Goal: Task Accomplishment & Management: Manage account settings

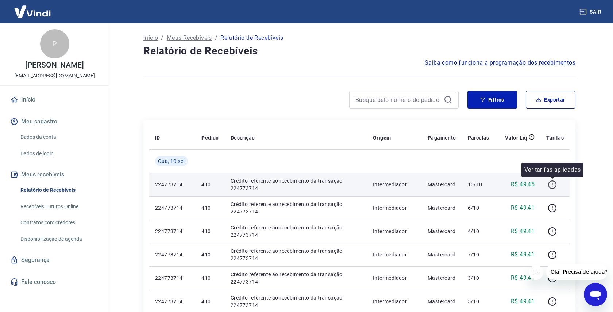
click at [556, 186] on icon "button" at bounding box center [552, 184] width 8 height 8
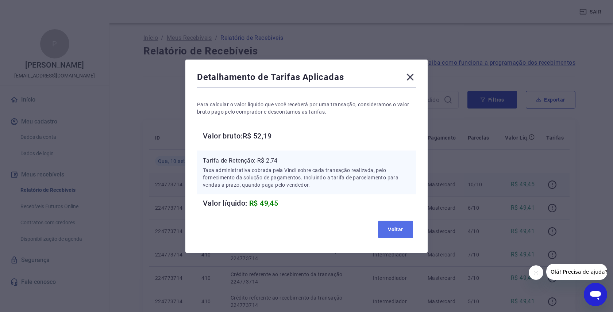
click at [393, 230] on button "Voltar" at bounding box center [395, 230] width 35 height 18
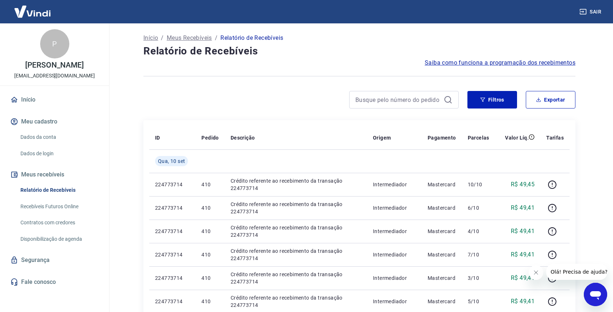
click at [184, 41] on p "Meus Recebíveis" at bounding box center [189, 38] width 45 height 9
click at [57, 204] on link "Recebíveis Futuros Online" at bounding box center [59, 206] width 83 height 15
click at [468, 62] on span "Saiba como funciona a programação dos recebimentos" at bounding box center [500, 62] width 151 height 9
click at [34, 101] on link "Início" at bounding box center [55, 100] width 92 height 16
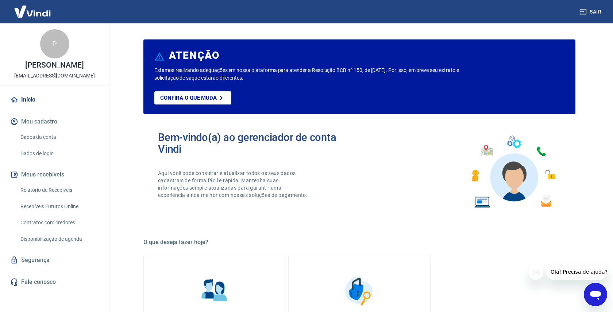
click at [47, 176] on button "Meus recebíveis" at bounding box center [55, 174] width 92 height 16
click at [48, 189] on link "Relatório de Recebíveis" at bounding box center [59, 190] width 83 height 15
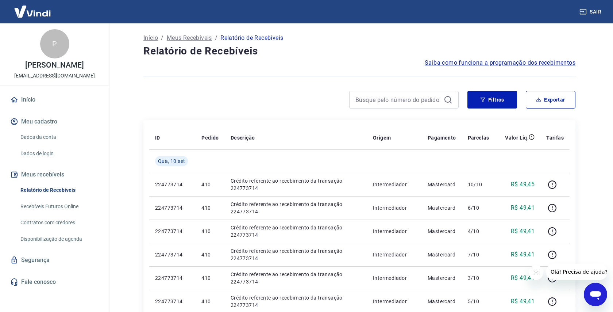
click at [30, 15] on img at bounding box center [32, 11] width 47 height 22
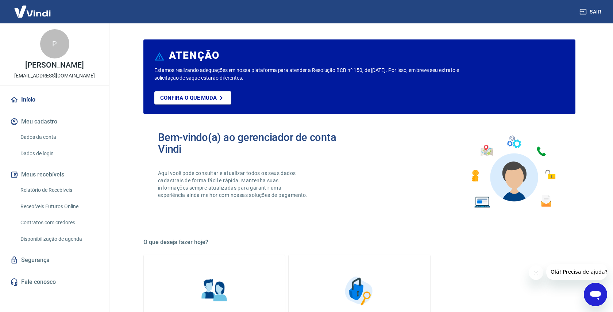
click at [30, 15] on img at bounding box center [32, 11] width 47 height 22
click at [31, 97] on link "Início" at bounding box center [55, 100] width 92 height 16
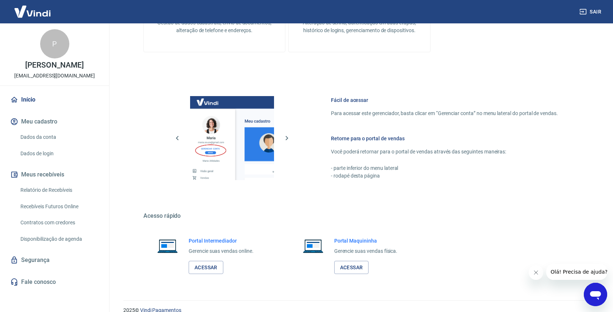
scroll to position [333, 0]
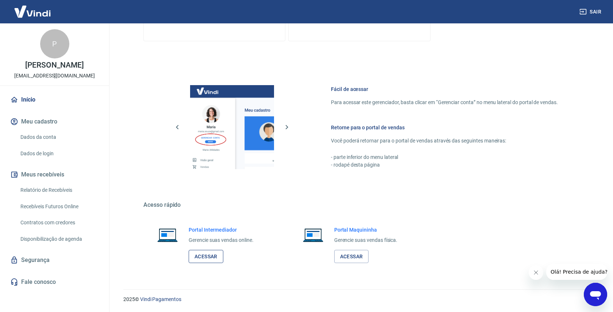
click at [205, 258] on link "Acessar" at bounding box center [206, 257] width 35 height 14
click at [51, 194] on link "Relatório de Recebíveis" at bounding box center [59, 190] width 83 height 15
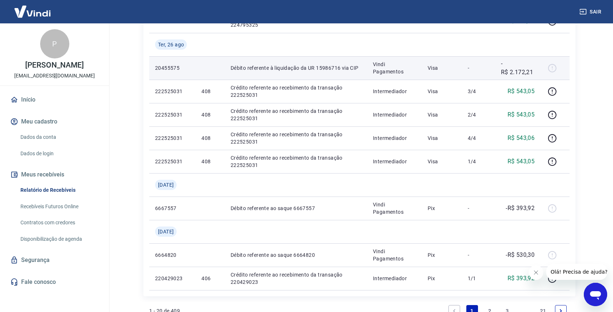
scroll to position [464, 0]
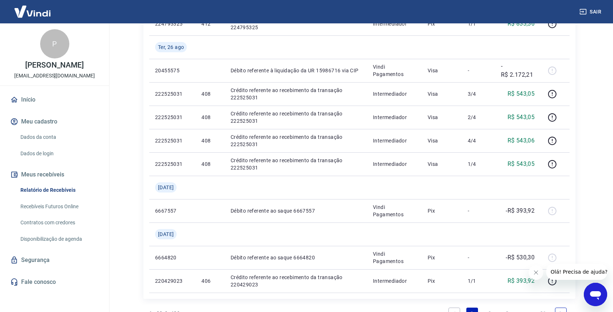
click at [591, 291] on icon "Open messaging window" at bounding box center [595, 295] width 11 height 9
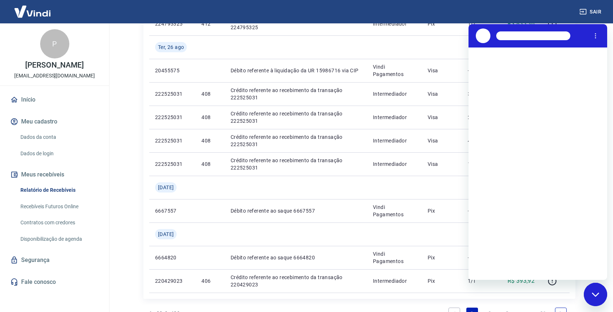
scroll to position [0, 0]
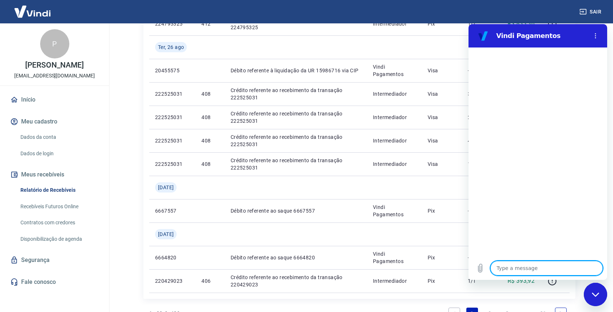
type textarea "B"
type textarea "x"
type textarea "Bo"
type textarea "x"
type textarea "Bom"
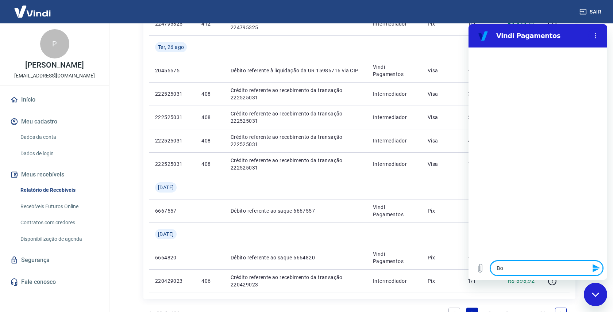
type textarea "x"
type textarea "Bom"
type textarea "x"
type textarea "Bom d"
type textarea "x"
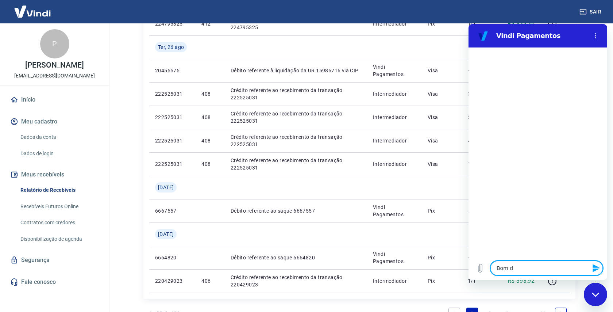
type textarea "Bom di"
type textarea "x"
type textarea "Bom dia"
type textarea "x"
type textarea "Bom dia."
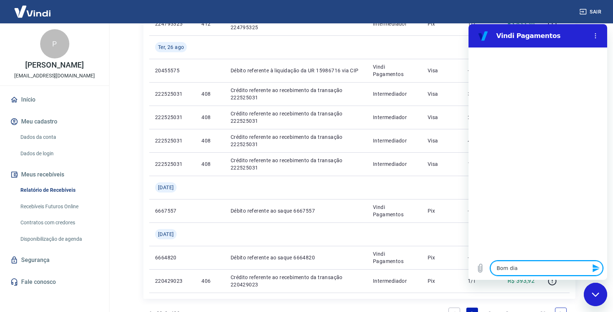
type textarea "x"
type textarea "Bom dia."
type textarea "x"
type textarea "Bom dia. N"
type textarea "x"
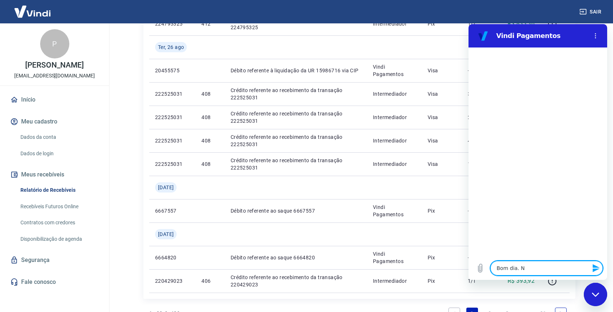
type textarea "Bom dia. Na"
type textarea "x"
type textarea "Bom dia. Nao"
type textarea "x"
type textarea "Bom dia. Nao"
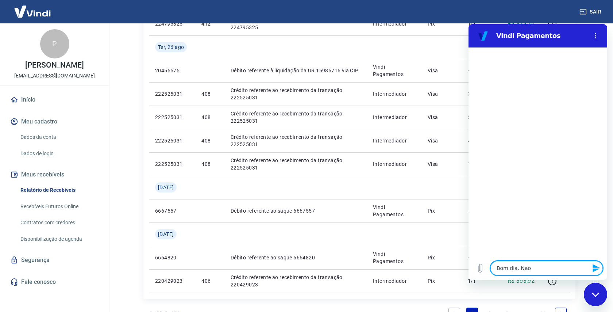
type textarea "x"
type textarea "Bom dia. Nao c"
type textarea "x"
type textarea "Bom dia. Nao co"
type textarea "x"
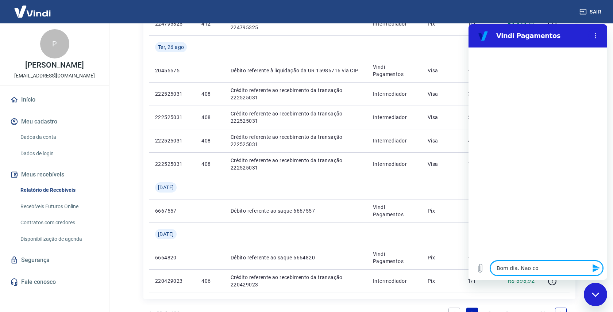
type textarea "Bom dia. Nao con"
type textarea "x"
type textarea "Bom dia. Nao cons"
type textarea "x"
type textarea "Bom dia. Nao consi"
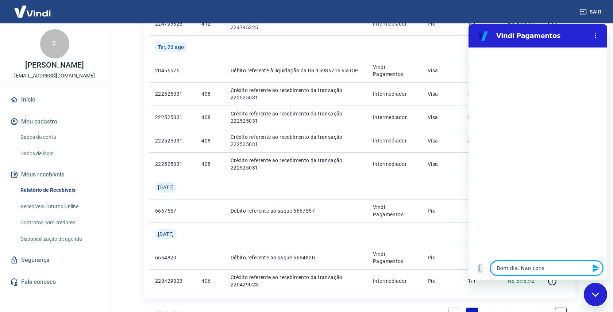
type textarea "x"
type textarea "Bom dia. Nao consig"
type textarea "x"
type textarea "Bom dia. Nao consigo"
type textarea "x"
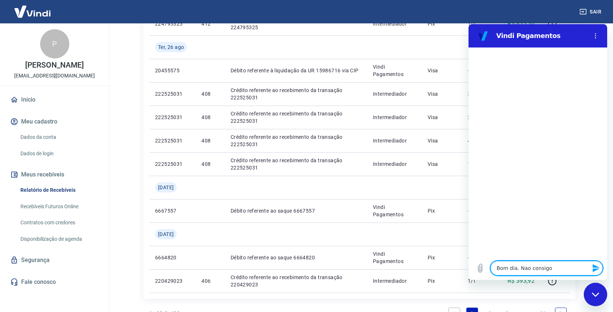
type textarea "Bom dia. Nao consigo"
type textarea "x"
type textarea "Bom dia. Nao consigo e"
type textarea "x"
type textarea "Bom dia. Nao consigo en"
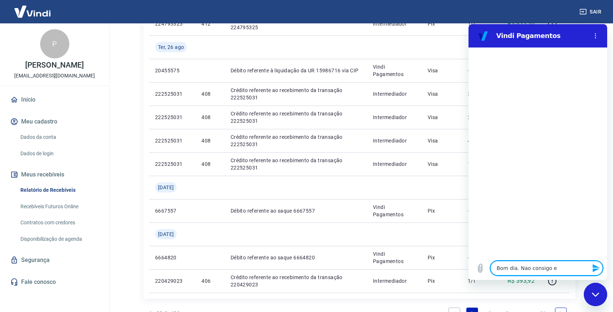
type textarea "x"
type textarea "Bom dia. Nao consigo enc"
type textarea "x"
type textarea "Bom dia. Nao consigo enco"
type textarea "x"
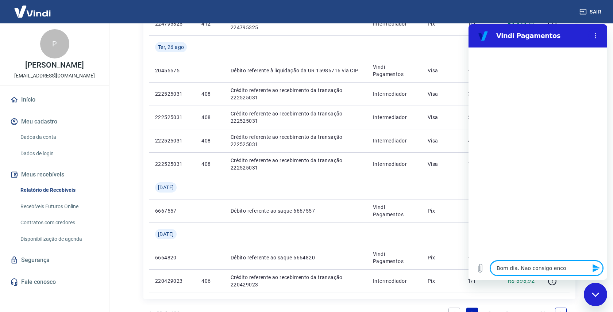
type textarea "Bom dia. Nao consigo encon"
type textarea "x"
type textarea "Bom dia. Nao consigo encont"
type textarea "x"
type textarea "Bom dia. Nao consigo encontr"
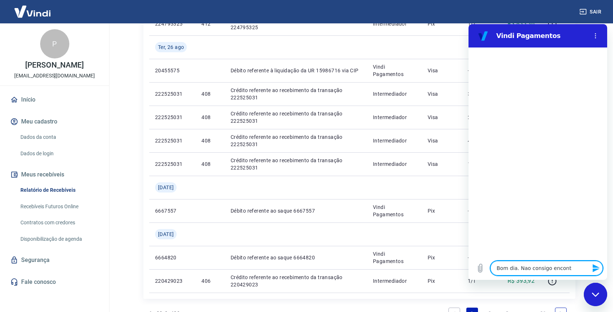
type textarea "x"
type textarea "Bom dia. Nao consigo encontra"
type textarea "x"
type textarea "Bom dia. Nao consigo encontrar"
type textarea "x"
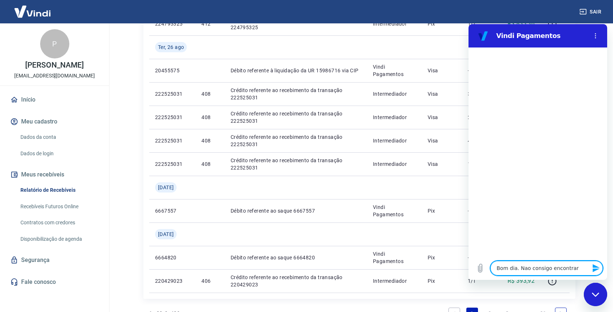
type textarea "Bom dia. Nao consigo encontrar"
type textarea "x"
type textarea "Bom dia. Nao consigo encontrar o"
type textarea "x"
type textarea "Bom dia. Nao consigo encontrar os"
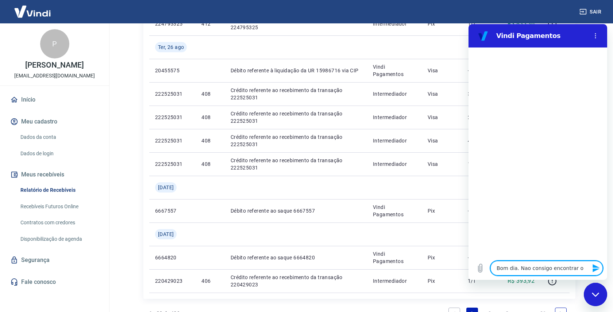
type textarea "x"
type textarea "Bom dia. Nao consigo encontrar os"
type textarea "x"
type textarea "Bom dia. Nao consigo encontrar os v"
type textarea "x"
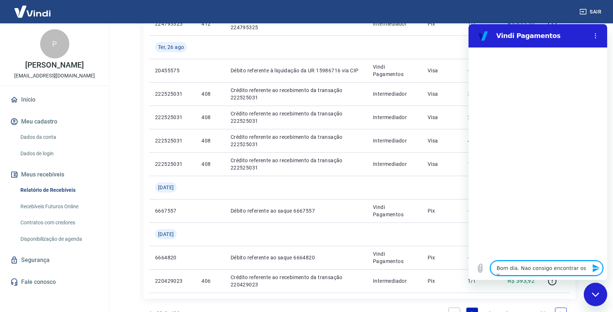
type textarea "Bom dia. Nao consigo encontrar os va"
type textarea "x"
type textarea "Bom dia. Nao consigo encontrar os val"
type textarea "x"
type textarea "Bom dia. Nao consigo encontrar os valo"
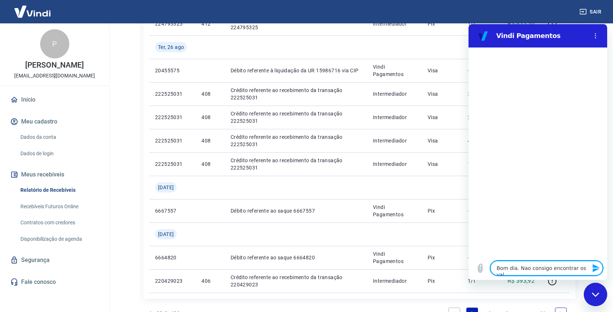
type textarea "x"
type textarea "Bom dia. Nao consigo encontrar os valor"
type textarea "x"
type textarea "Bom dia. Nao consigo encontrar os valore"
type textarea "x"
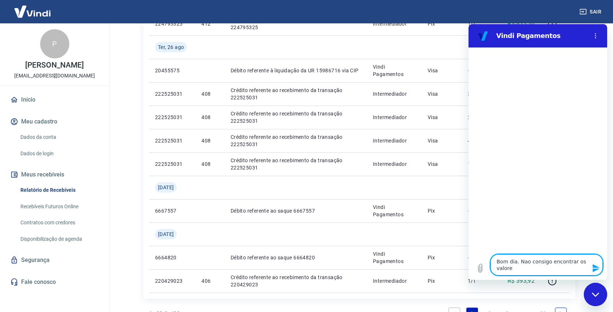
type textarea "Bom dia. Nao consigo encontrar os valores"
type textarea "x"
type textarea "Bom dia. Nao consigo encontrar os valores"
type textarea "x"
type textarea "Bom dia. Nao consigo encontrar os valores c"
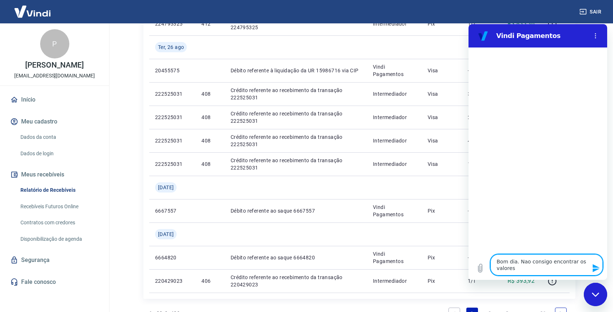
type textarea "x"
type textarea "Bom dia. Nao consigo encontrar os valores cr"
type textarea "x"
type textarea "Bom dia. Nao consigo encontrar os valores cri"
type textarea "x"
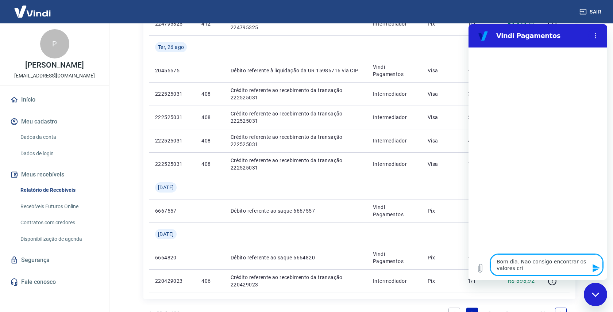
type textarea "Bom dia. Nao consigo encontrar os valores crid"
type textarea "x"
type textarea "Bom dia. Nao consigo encontrar os valores cri"
type textarea "x"
type textarea "Bom dia. Nao consigo encontrar os valores cr"
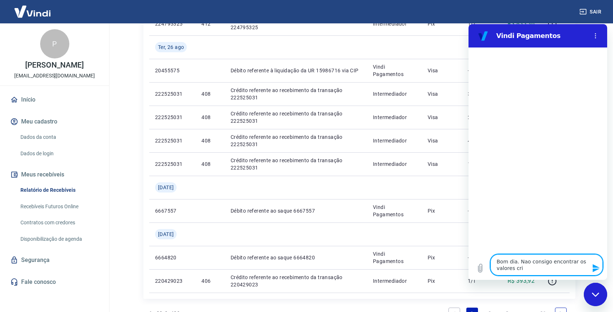
type textarea "x"
type textarea "Bom dia. Nao consigo encontrar os valores cre"
type textarea "x"
type textarea "Bom dia. Nao consigo encontrar os valores cred"
type textarea "x"
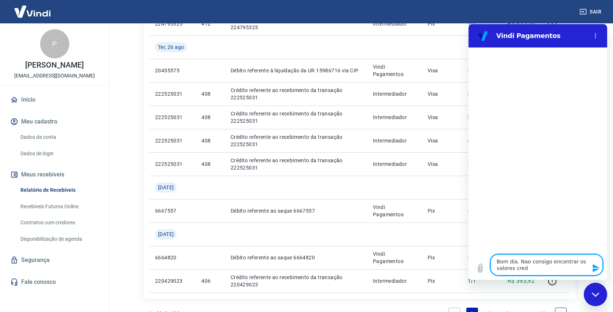
type textarea "Bom dia. Nao consigo encontrar os valores credi"
type textarea "x"
type textarea "Bom dia. Nao consigo encontrar os valores credit"
type textarea "x"
type textarea "Bom dia. Nao consigo encontrar os valores credita"
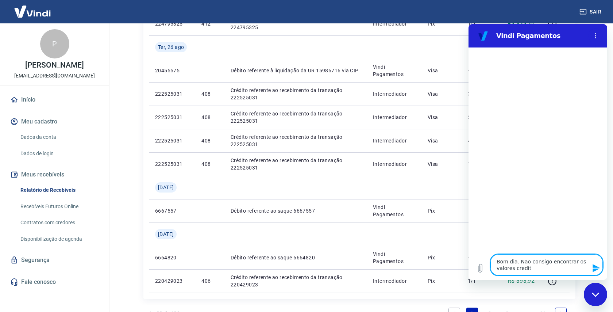
type textarea "x"
type textarea "Bom dia. Nao consigo encontrar os valores creditad"
type textarea "x"
type textarea "Bom dia. Nao consigo encontrar os valores creditado"
type textarea "x"
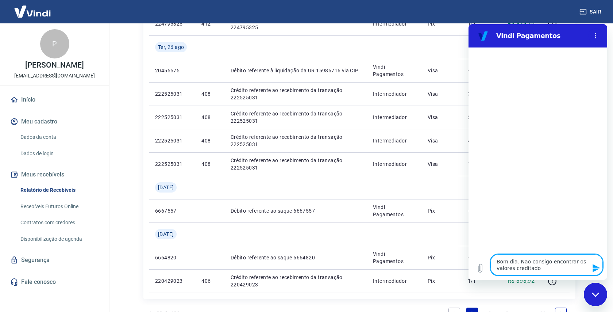
type textarea "Bom dia. Nao consigo encontrar os valores creditados"
type textarea "x"
type textarea "Bom dia. Nao consigo encontrar os valores creditados"
type textarea "x"
type textarea "Bom dia. Nao consigo encontrar os valores creditados n"
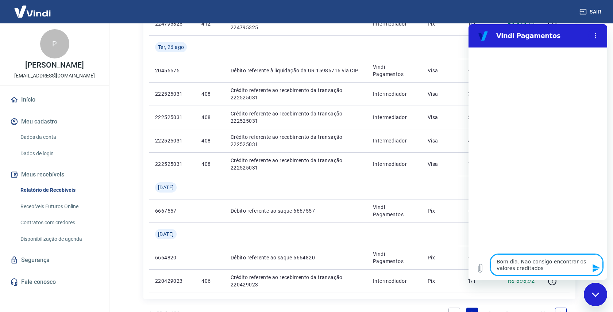
type textarea "x"
type textarea "Bom dia. Nao consigo encontrar os valores creditados na"
type textarea "x"
type textarea "Bom dia. Nao consigo encontrar os valores creditados na"
type textarea "x"
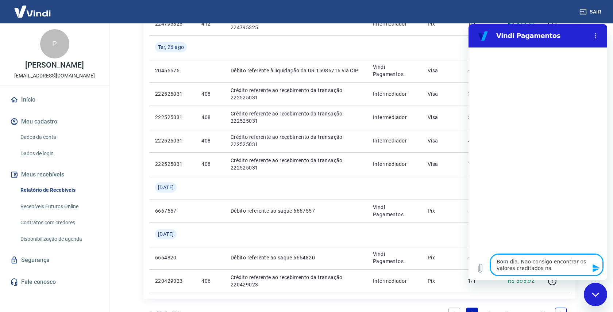
type textarea "Bom dia. Nao consigo encontrar os valores creditados na m"
type textarea "x"
type textarea "Bom dia. Nao consigo encontrar os valores creditados na mi"
type textarea "x"
type textarea "Bom dia. Nao consigo encontrar os valores creditados na min"
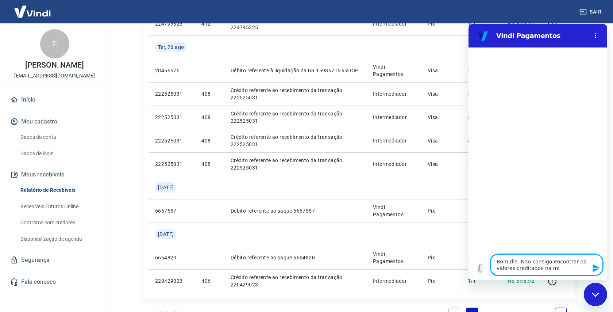
type textarea "x"
type textarea "Bom dia. Nao consigo encontrar os valores creditados na minh"
type textarea "x"
type textarea "Bom dia. Nao consigo encontrar os valores creditados na minha"
type textarea "x"
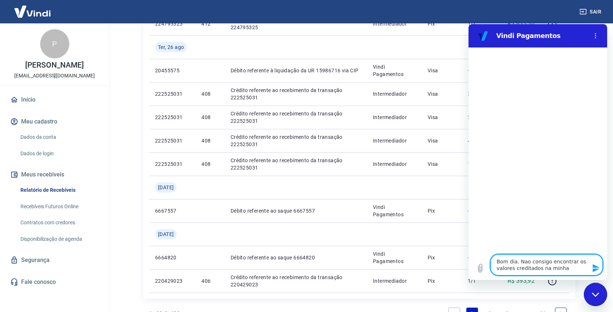
type textarea "Bom dia. Nao consigo encontrar os valores creditados na minha"
type textarea "x"
type textarea "Bom dia. Nao consigo encontrar os valores creditados na minha c"
type textarea "x"
type textarea "Bom dia. Nao consigo encontrar os valores creditados na minha co"
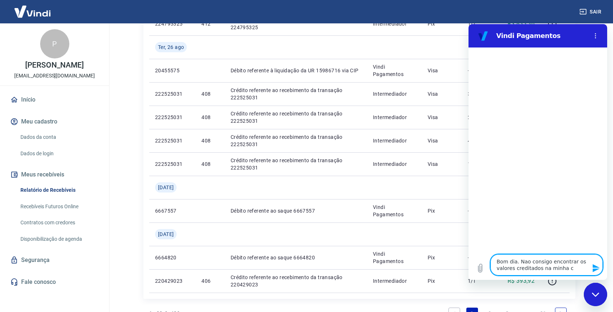
type textarea "x"
type textarea "Bom dia. Nao consigo encontrar os valores creditados na minha con"
type textarea "x"
type textarea "Bom dia. Nao consigo encontrar os valores creditados na minha cont"
type textarea "x"
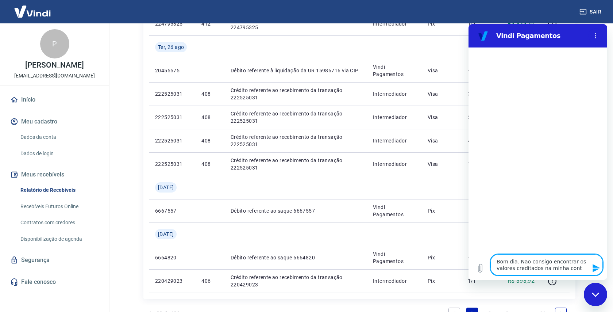
type textarea "Bom dia. Nao consigo encontrar os valores creditados na minha conta"
type textarea "x"
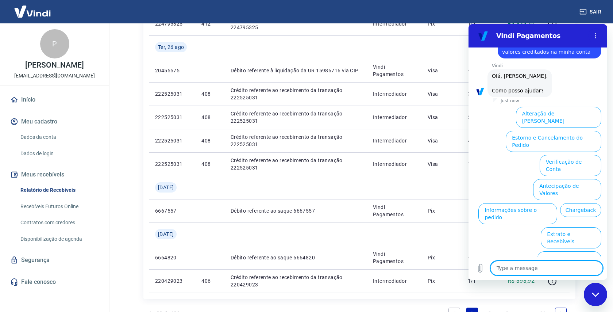
scroll to position [24, 0]
click at [587, 227] on button "Extrato e Recebíveis" at bounding box center [571, 237] width 61 height 21
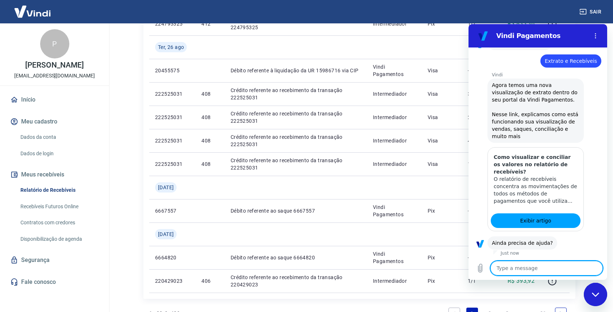
scroll to position [89, 0]
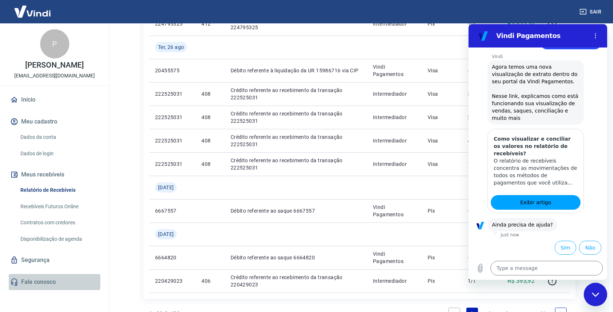
click at [43, 281] on link "Fale conosco" at bounding box center [55, 282] width 92 height 16
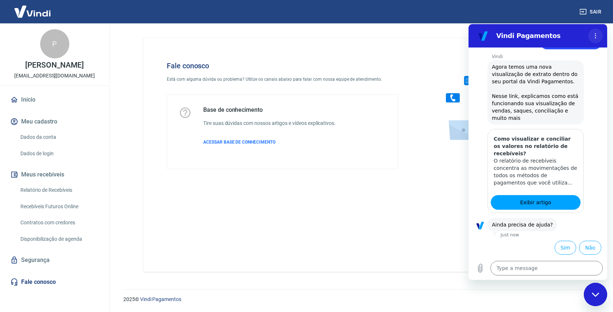
click at [596, 35] on icon "Options menu" at bounding box center [596, 36] width 6 height 6
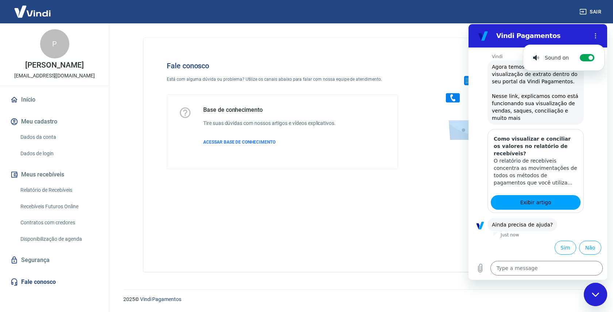
click at [572, 41] on div "Vindi Pagamentos" at bounding box center [529, 35] width 112 height 15
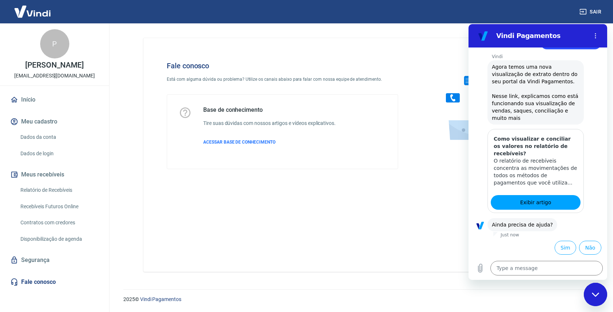
click at [419, 110] on div at bounding box center [487, 115] width 154 height 131
click at [596, 291] on div "Close messaging window" at bounding box center [596, 294] width 22 height 22
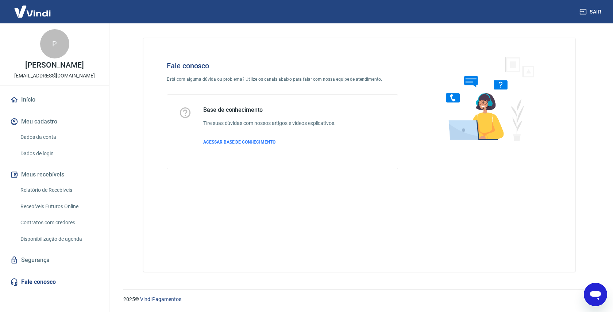
click at [597, 291] on icon "Open messaging window" at bounding box center [595, 295] width 11 height 9
type textarea "x"
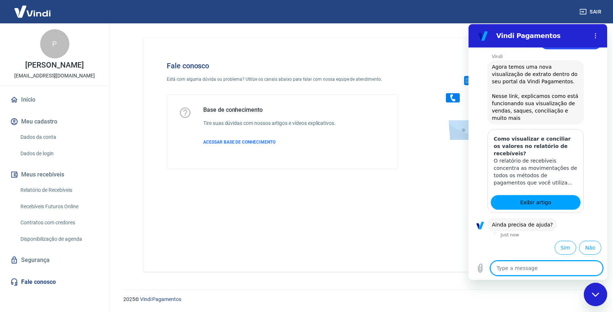
type textarea "s"
type textarea "x"
type textarea "si"
type textarea "x"
type textarea "sim"
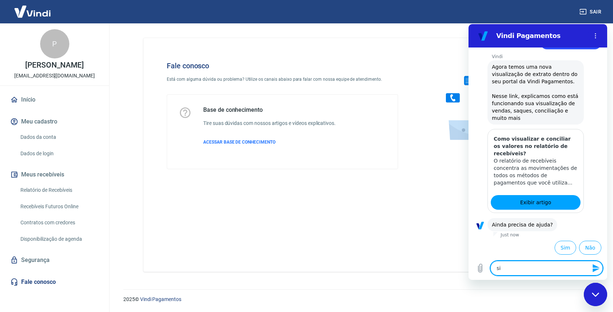
type textarea "x"
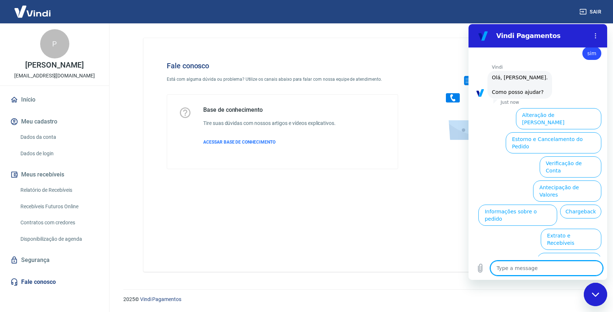
scroll to position [280, 0]
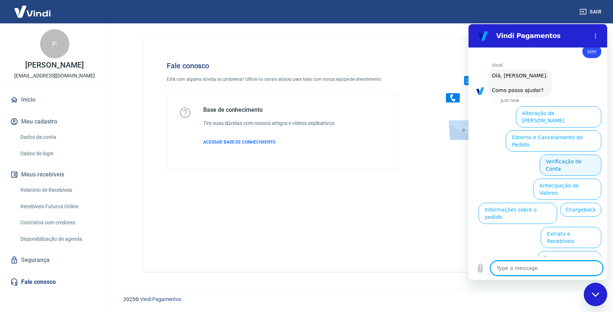
click at [584, 154] on button "Verificação de Conta" at bounding box center [571, 164] width 62 height 21
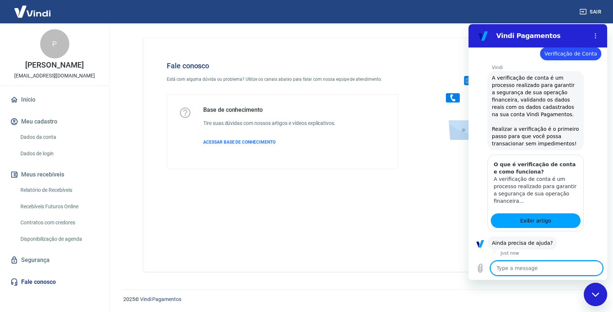
scroll to position [352, 0]
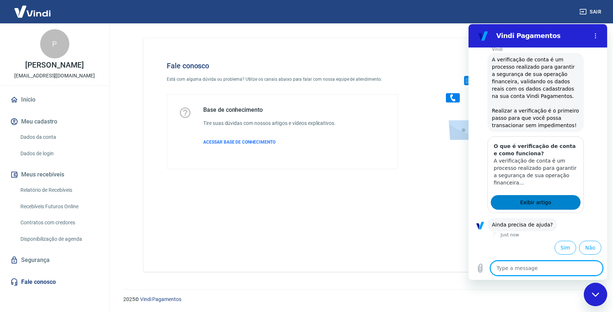
click at [568, 203] on link "Exibir artigo" at bounding box center [536, 202] width 90 height 15
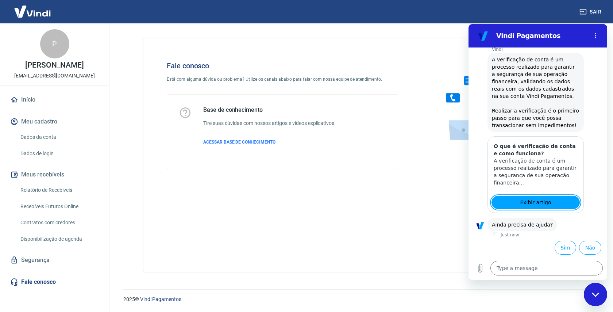
click at [46, 100] on link "Início" at bounding box center [55, 100] width 92 height 16
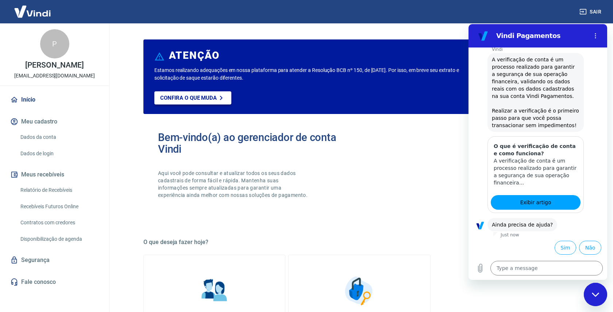
click at [220, 96] on icon at bounding box center [221, 98] width 3 height 4
click at [603, 294] on div "Close messaging window" at bounding box center [596, 294] width 22 height 22
type textarea "x"
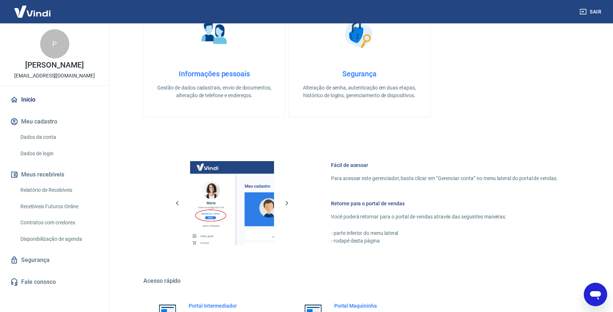
scroll to position [333, 0]
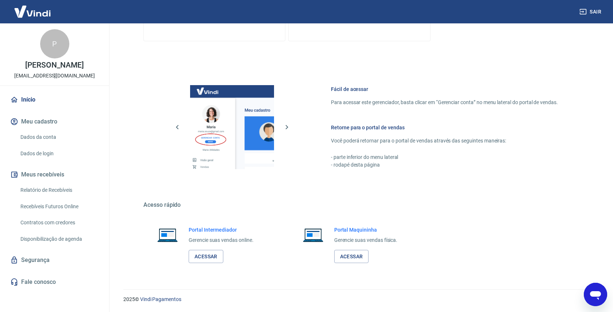
click at [45, 283] on link "Fale conosco" at bounding box center [55, 282] width 92 height 16
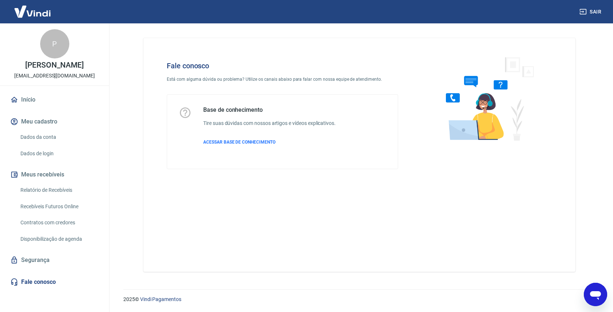
click at [34, 101] on link "Início" at bounding box center [55, 100] width 92 height 16
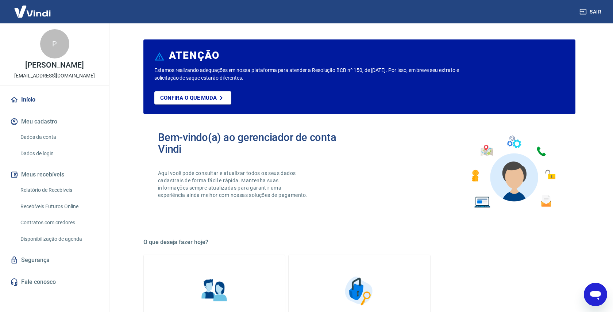
click at [60, 189] on link "Relatório de Recebíveis" at bounding box center [59, 190] width 83 height 15
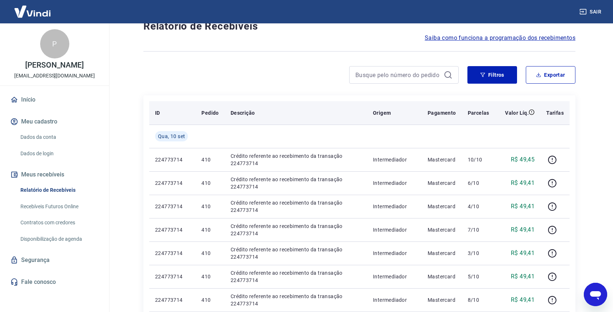
scroll to position [26, 0]
click at [342, 144] on td at bounding box center [296, 134] width 142 height 23
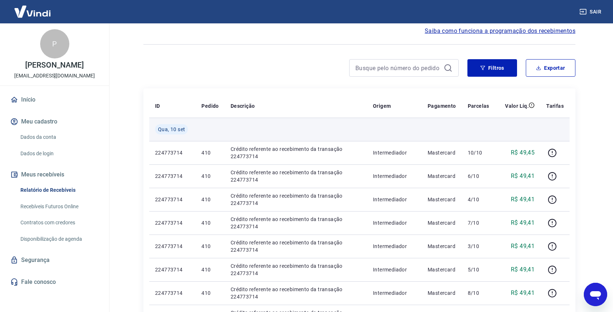
scroll to position [41, 0]
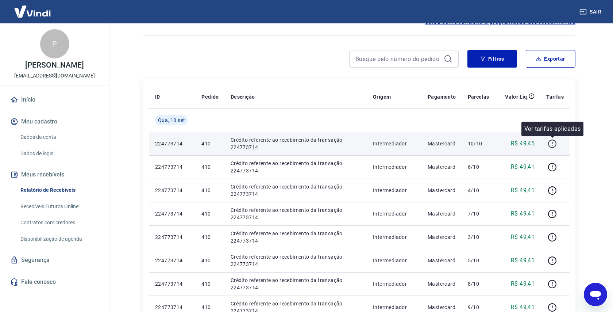
click at [554, 144] on icon "button" at bounding box center [552, 143] width 9 height 9
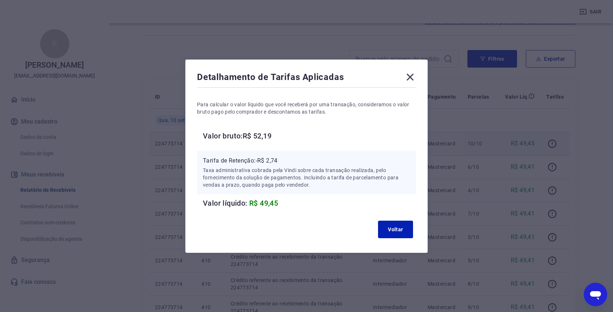
click at [413, 80] on icon at bounding box center [410, 76] width 7 height 7
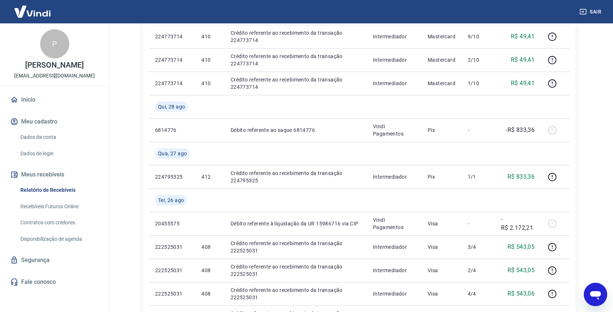
scroll to position [313, 0]
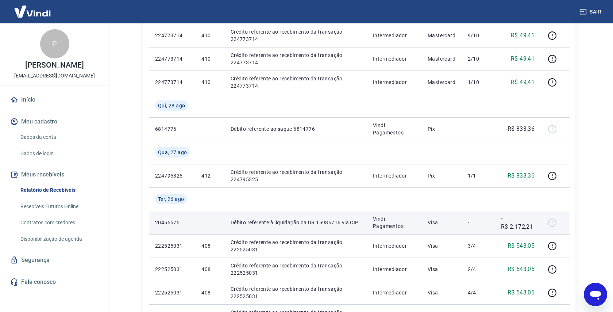
click at [553, 222] on div at bounding box center [556, 223] width 18 height 12
drag, startPoint x: 230, startPoint y: 222, endPoint x: 365, endPoint y: 222, distance: 135.1
click at [365, 222] on td "Débito referente à liquidação da UR 15986716 via CIP" at bounding box center [296, 222] width 142 height 23
copy p "Débito referente à liquidação da UR 15986716 via CIP"
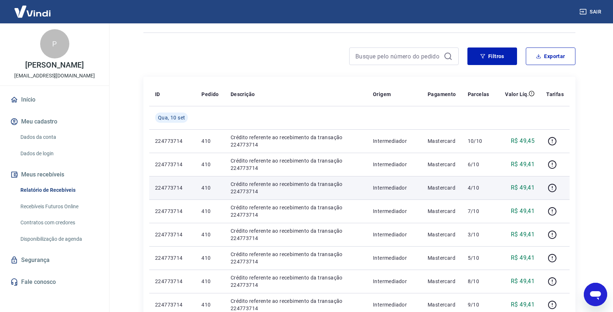
scroll to position [39, 0]
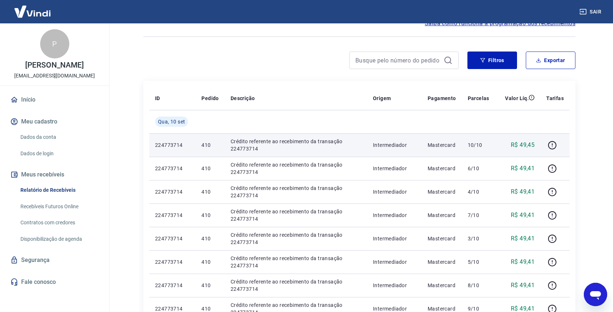
click at [287, 149] on p "Crédito referente ao recebimento da transação 224773714" at bounding box center [296, 145] width 131 height 15
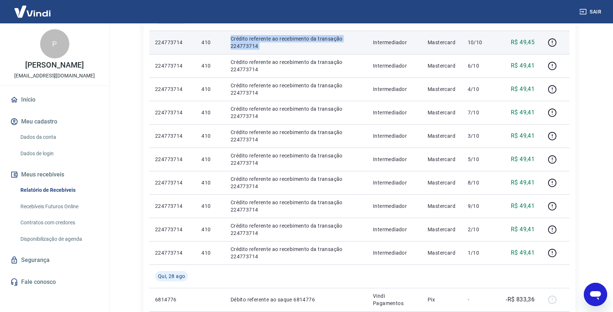
scroll to position [337, 0]
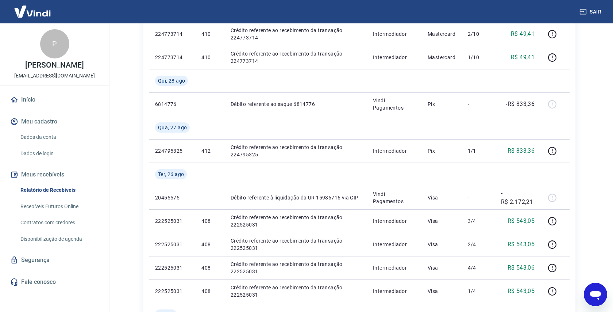
click at [47, 178] on button "Meus recebíveis" at bounding box center [55, 174] width 92 height 16
click at [54, 203] on link "Recebíveis Futuros Online" at bounding box center [59, 206] width 83 height 15
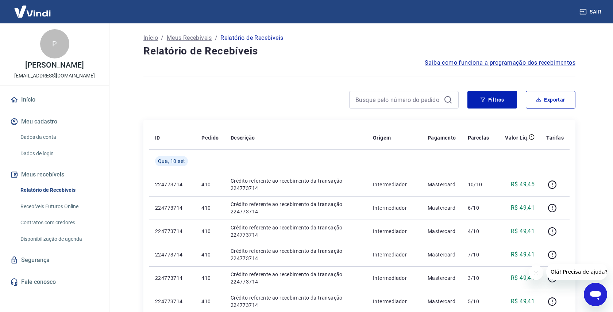
click at [46, 14] on img at bounding box center [32, 11] width 47 height 22
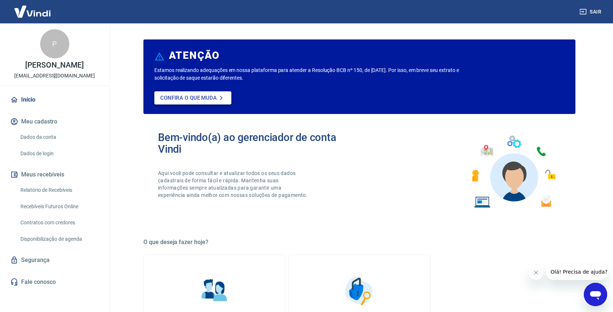
click at [204, 99] on p "Confira o que muda" at bounding box center [188, 98] width 57 height 7
click at [200, 98] on p "Confira o que muda" at bounding box center [188, 98] width 57 height 7
click at [34, 101] on link "Início" at bounding box center [55, 100] width 92 height 16
click at [50, 179] on button "Meus recebíveis" at bounding box center [55, 174] width 92 height 16
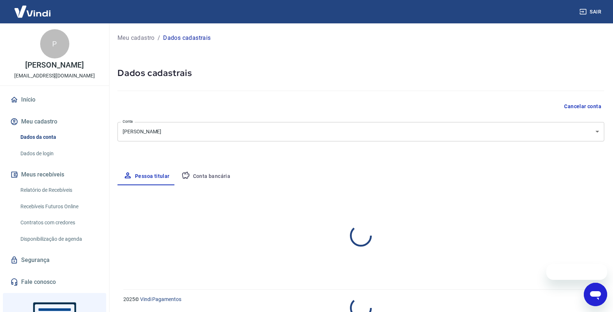
select select "SP"
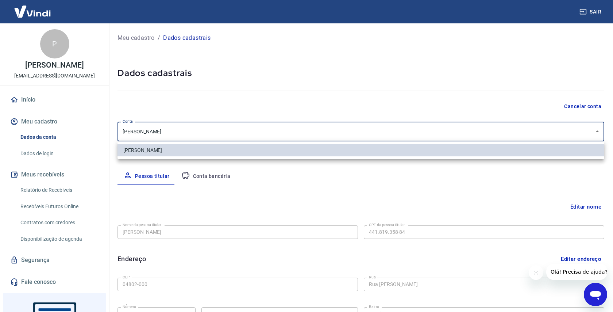
click at [227, 135] on body "Sair P [PERSON_NAME] [PERSON_NAME] [PERSON_NAME][EMAIL_ADDRESS][DOMAIN_NAME] In…" at bounding box center [306, 156] width 613 height 312
click at [227, 135] on div at bounding box center [306, 156] width 613 height 312
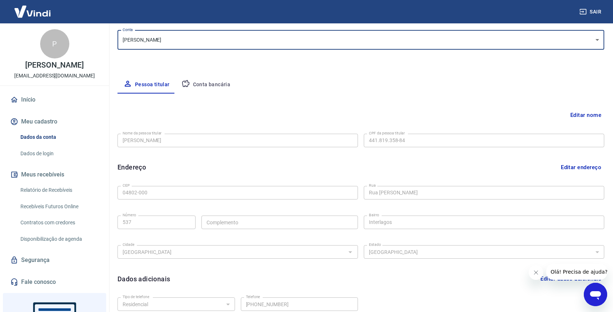
scroll to position [78, 0]
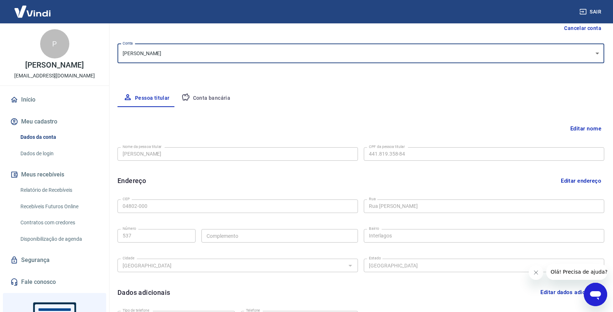
click at [206, 94] on button "Conta bancária" at bounding box center [206, 98] width 61 height 18
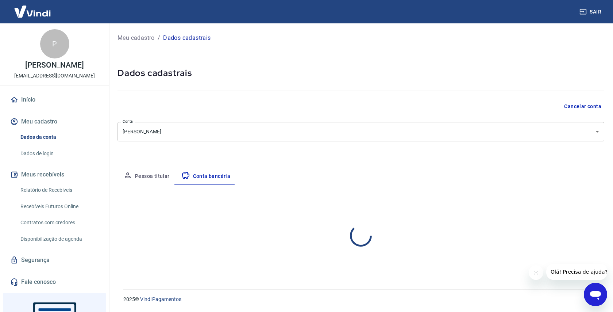
scroll to position [0, 0]
select select "1"
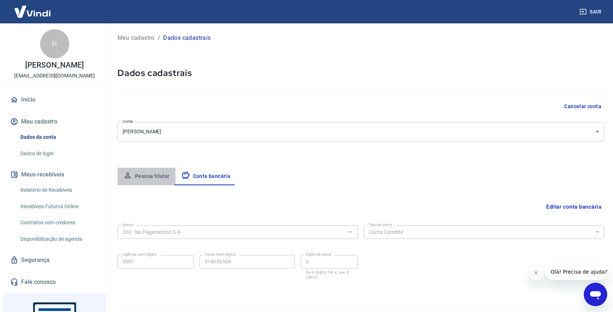
click at [154, 178] on button "Pessoa titular" at bounding box center [147, 177] width 58 height 18
select select "SP"
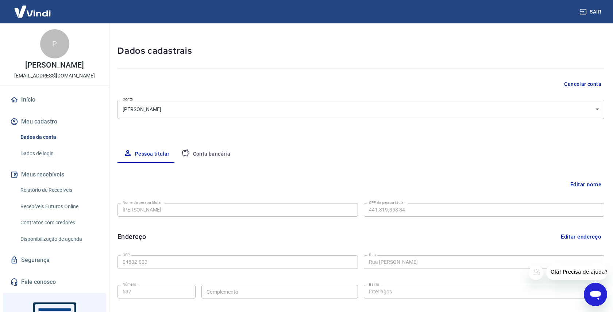
scroll to position [31, 0]
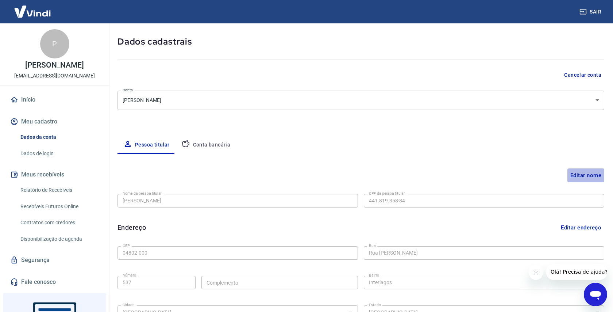
click at [576, 175] on button "Editar nome" at bounding box center [586, 175] width 37 height 14
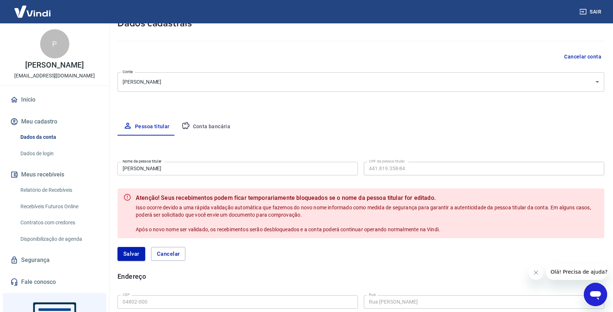
scroll to position [55, 0]
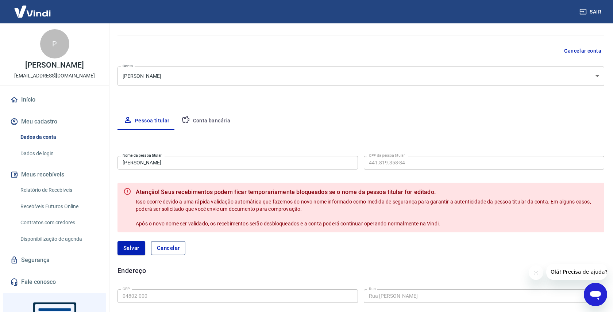
click at [170, 252] on button "Cancelar" at bounding box center [168, 248] width 35 height 14
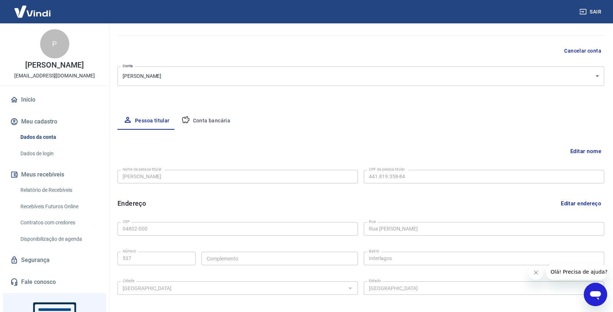
click at [584, 150] on button "Editar nome" at bounding box center [586, 151] width 37 height 14
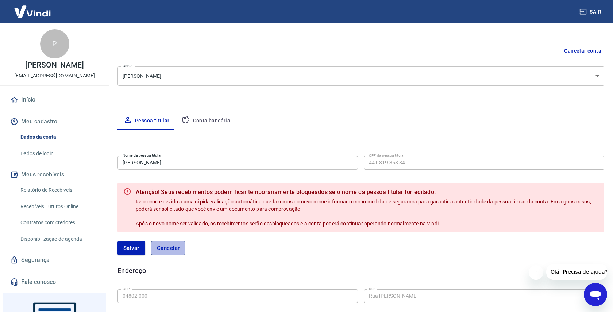
click at [160, 248] on button "Cancelar" at bounding box center [168, 248] width 35 height 14
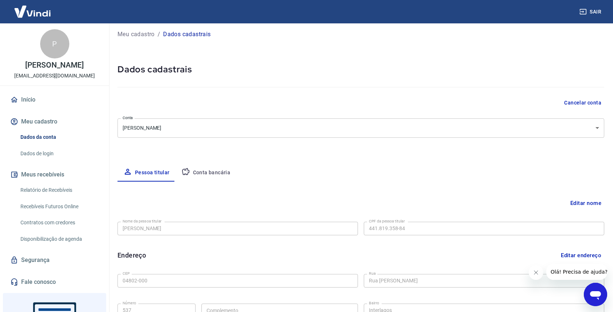
scroll to position [0, 0]
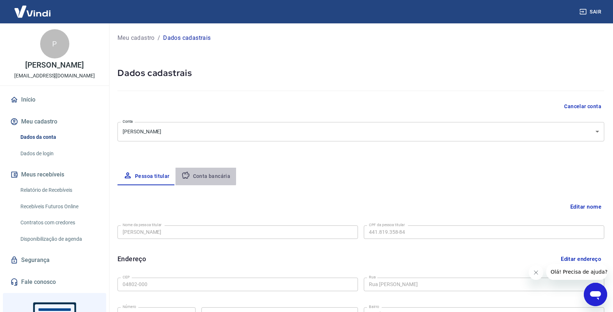
click at [202, 176] on button "Conta bancária" at bounding box center [206, 177] width 61 height 18
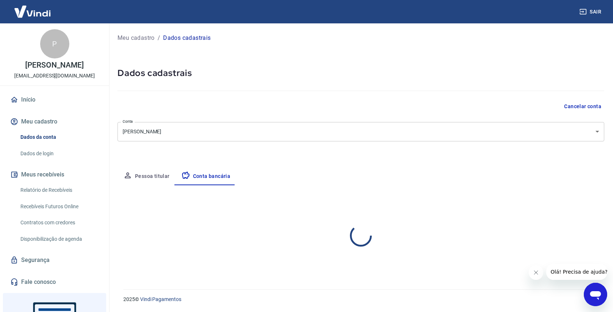
select select "1"
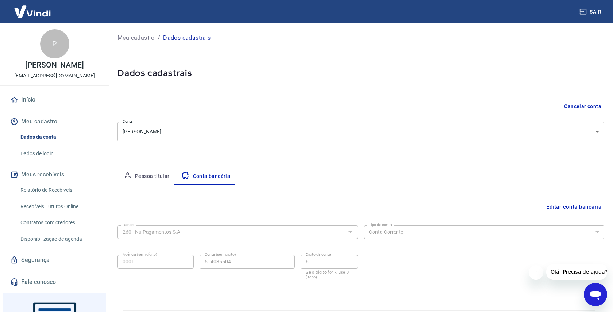
click at [158, 178] on button "Pessoa titular" at bounding box center [147, 177] width 58 height 18
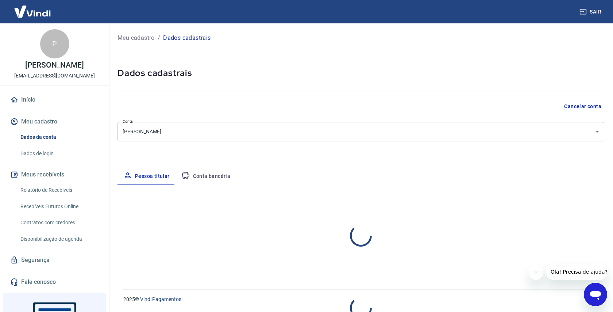
select select "SP"
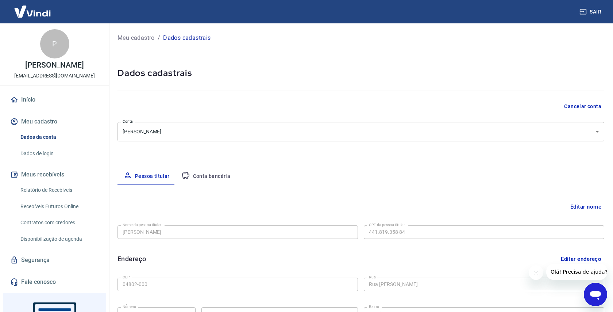
click at [214, 175] on button "Conta bancária" at bounding box center [206, 177] width 61 height 18
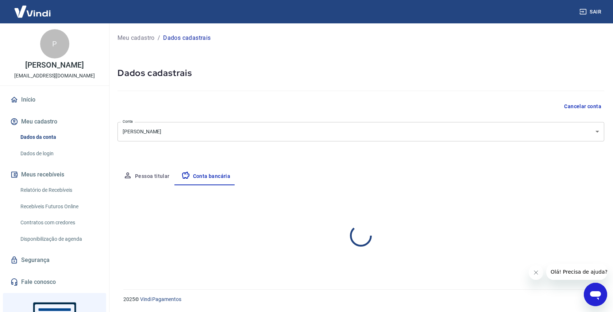
select select "1"
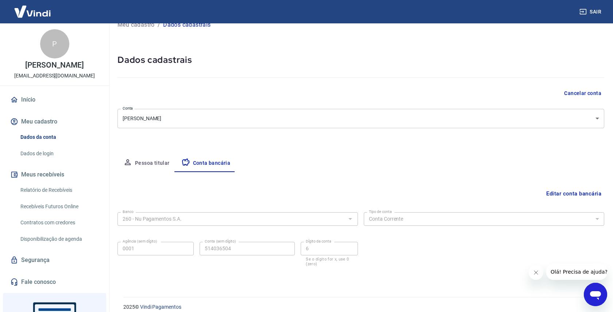
scroll to position [21, 0]
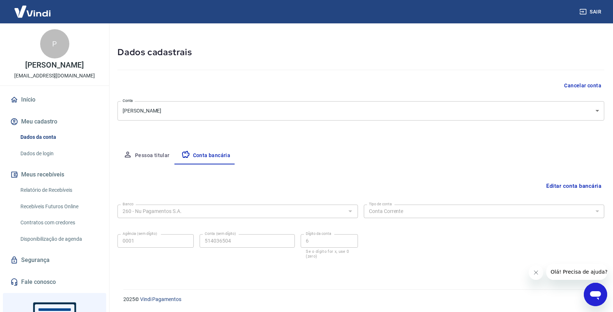
click at [564, 187] on button "Editar conta bancária" at bounding box center [574, 186] width 61 height 14
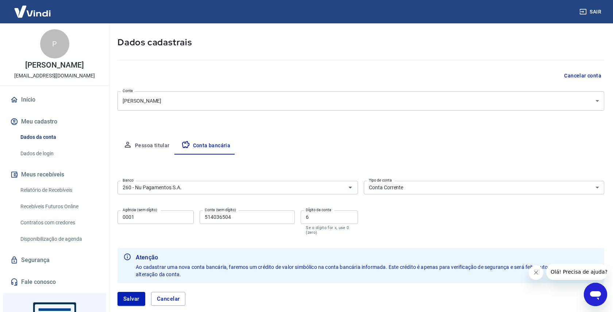
scroll to position [41, 0]
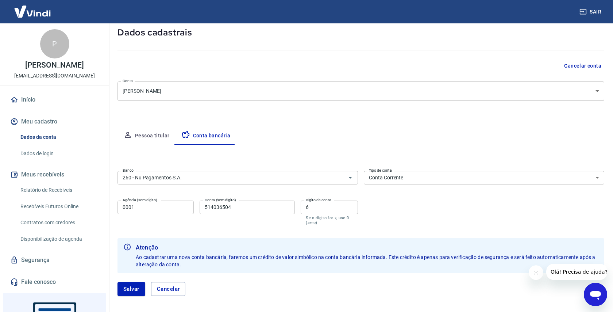
click at [230, 207] on input "514036504" at bounding box center [247, 207] width 95 height 14
type input "3392439"
click at [346, 216] on p "Se o dígito for x, use 0 (zero)" at bounding box center [329, 219] width 47 height 9
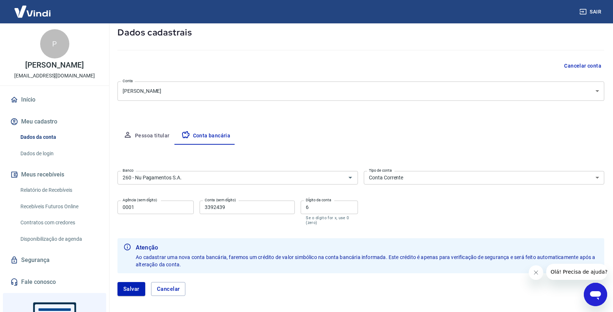
click at [344, 213] on input "6" at bounding box center [329, 207] width 57 height 14
type input "3"
click at [440, 226] on form "Banco 260 - Nu Pagamentos S.A. Banco Tipo de conta Conta Corrente Conta Poupanç…" at bounding box center [361, 236] width 487 height 137
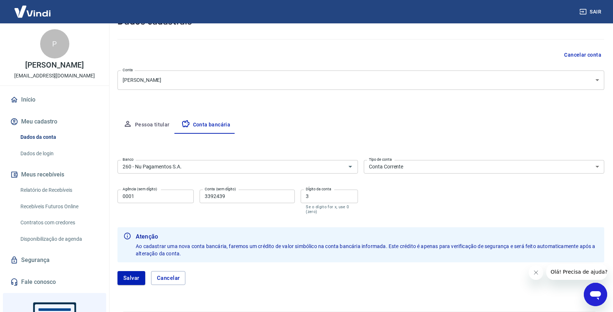
scroll to position [52, 0]
click at [134, 279] on button "Salvar" at bounding box center [132, 278] width 28 height 14
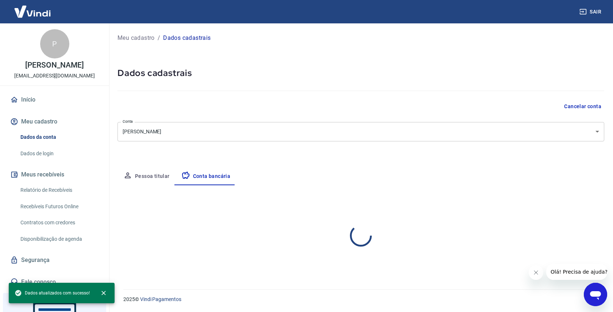
scroll to position [0, 0]
select select "1"
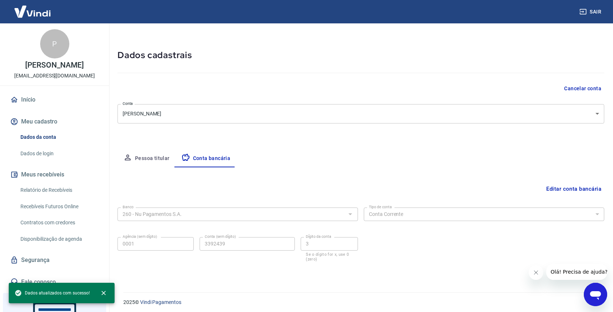
scroll to position [21, 0]
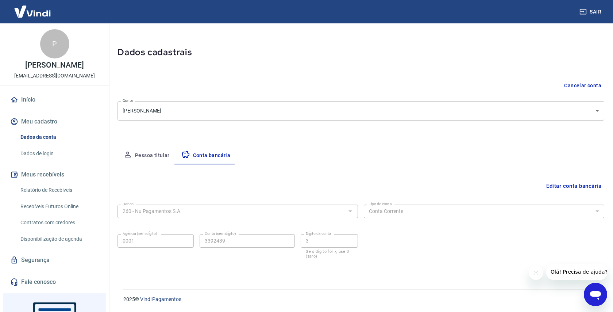
click at [39, 123] on button "Meu cadastro" at bounding box center [55, 122] width 92 height 16
click at [46, 158] on link "Dados de login" at bounding box center [59, 153] width 83 height 15
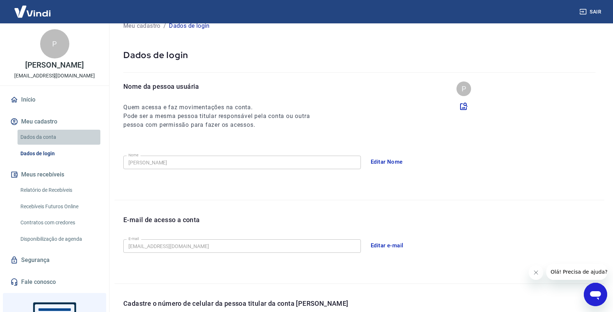
click at [44, 138] on link "Dados da conta" at bounding box center [59, 137] width 83 height 15
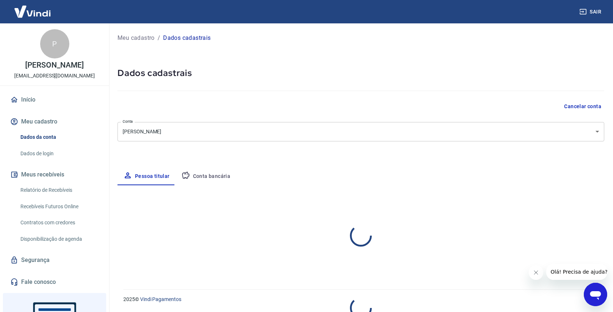
select select "SP"
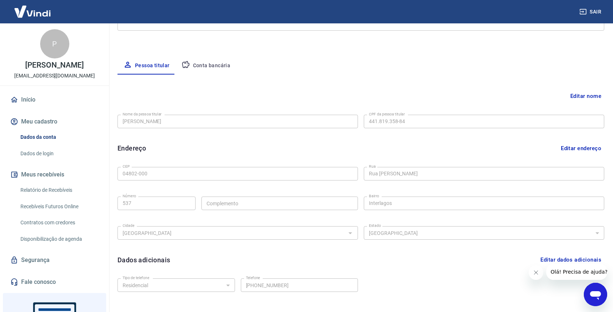
scroll to position [110, 0]
click at [218, 68] on button "Conta bancária" at bounding box center [206, 67] width 61 height 18
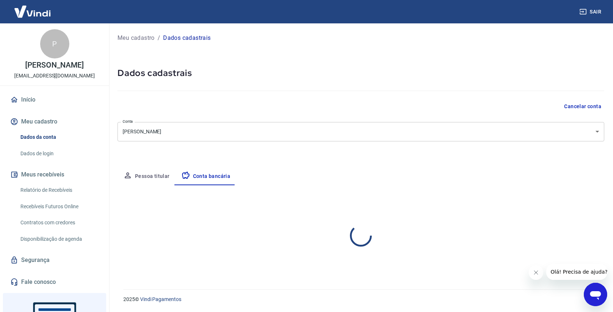
select select "1"
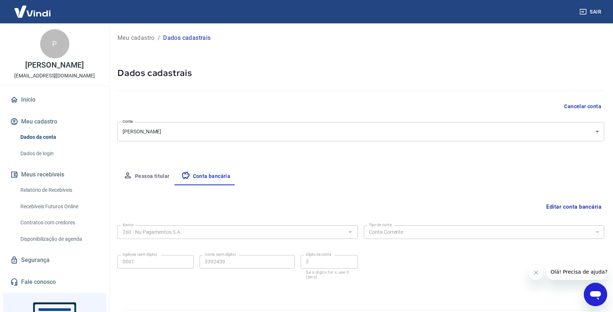
click at [29, 100] on link "Início" at bounding box center [55, 100] width 92 height 16
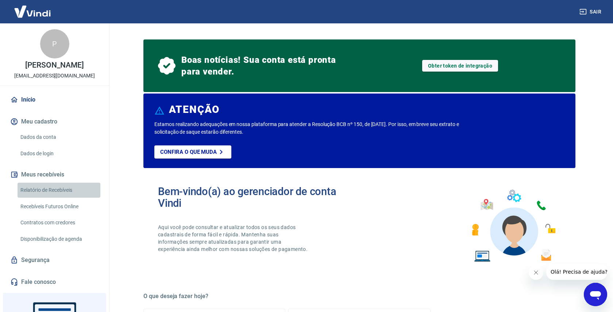
click at [55, 189] on link "Relatório de Recebíveis" at bounding box center [59, 190] width 83 height 15
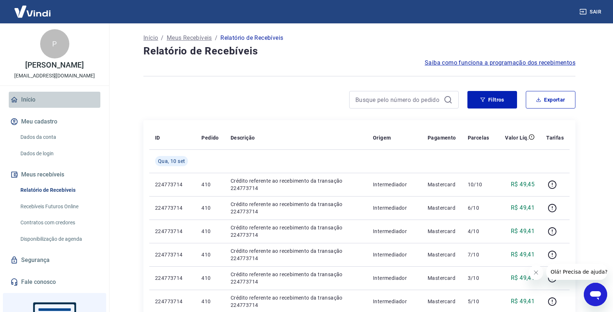
click at [34, 100] on link "Início" at bounding box center [55, 100] width 92 height 16
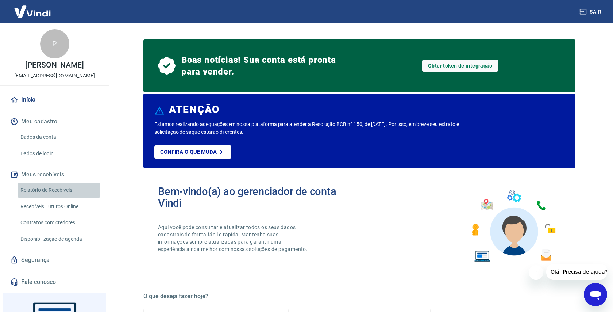
click at [54, 189] on link "Relatório de Recebíveis" at bounding box center [59, 190] width 83 height 15
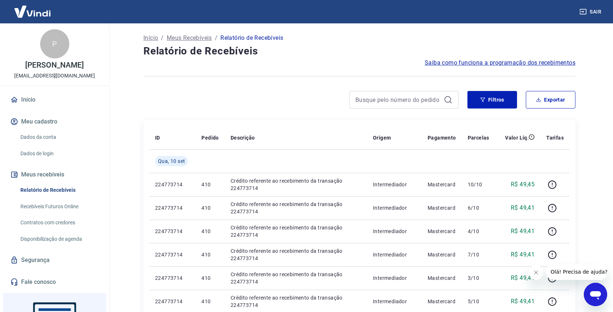
click at [50, 104] on link "Início" at bounding box center [55, 100] width 92 height 16
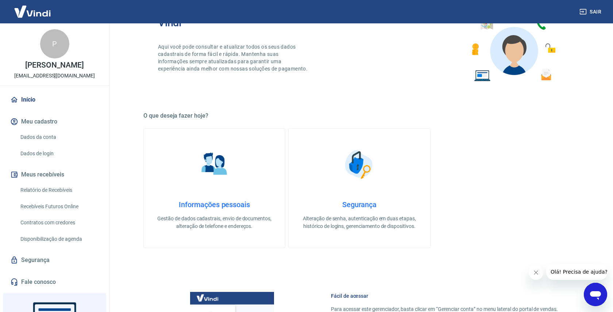
scroll to position [173, 0]
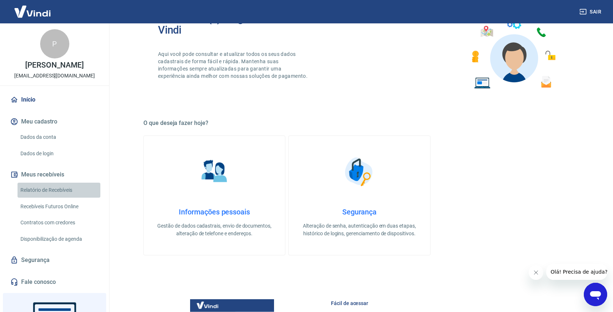
click at [49, 188] on link "Relatório de Recebíveis" at bounding box center [59, 190] width 83 height 15
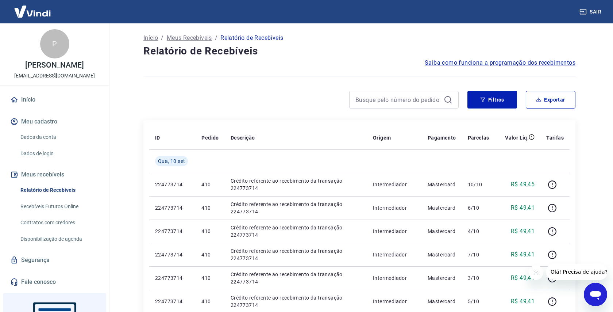
click at [46, 16] on img at bounding box center [32, 11] width 47 height 22
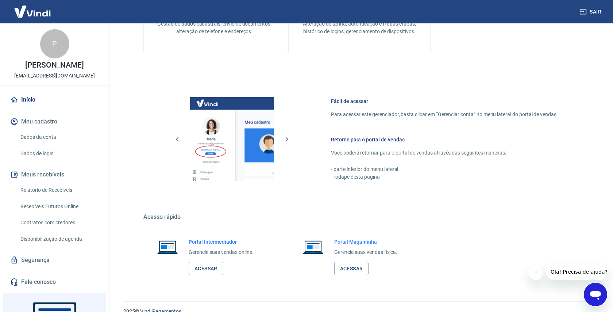
scroll to position [387, 0]
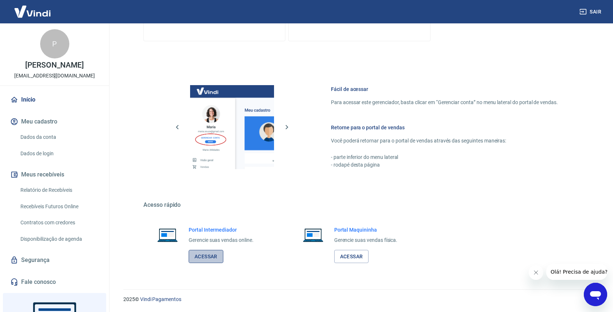
click at [215, 257] on link "Acessar" at bounding box center [206, 257] width 35 height 14
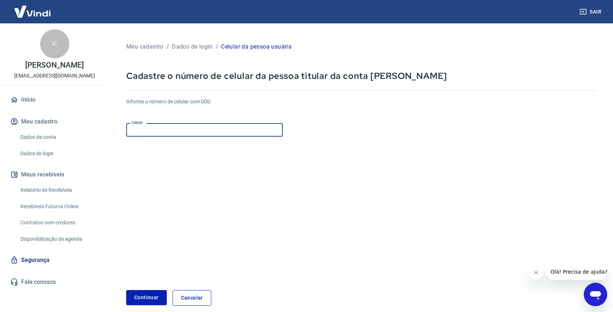
click at [234, 133] on input "Celular" at bounding box center [204, 130] width 157 height 14
type input "[PHONE_NUMBER]"
click at [158, 298] on button "Continuar" at bounding box center [146, 297] width 41 height 15
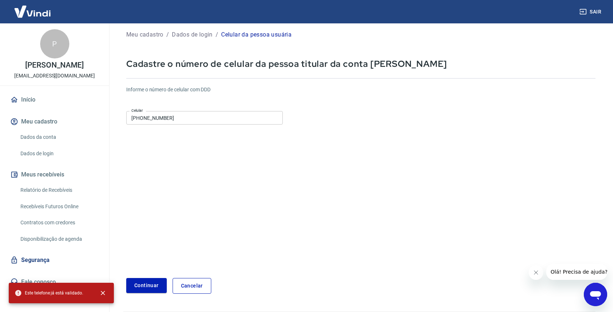
scroll to position [15, 0]
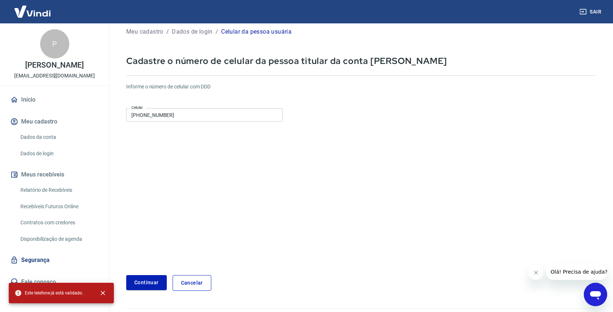
click at [195, 281] on link "Cancelar" at bounding box center [192, 283] width 39 height 16
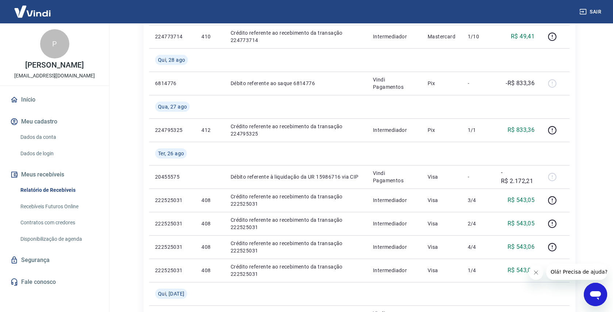
scroll to position [351, 0]
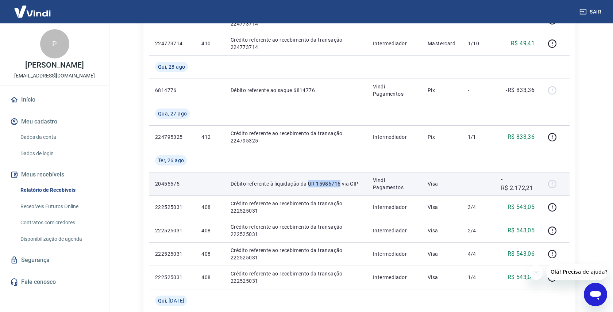
drag, startPoint x: 309, startPoint y: 183, endPoint x: 340, endPoint y: 183, distance: 31.0
click at [340, 183] on p "Débito referente à liquidação da UR 15986716 via CIP" at bounding box center [296, 183] width 131 height 7
copy p "UR 15986716"
click at [305, 179] on td "Débito referente à liquidação da UR 15986716 via CIP" at bounding box center [296, 183] width 142 height 23
drag, startPoint x: 308, startPoint y: 183, endPoint x: 366, endPoint y: 185, distance: 58.1
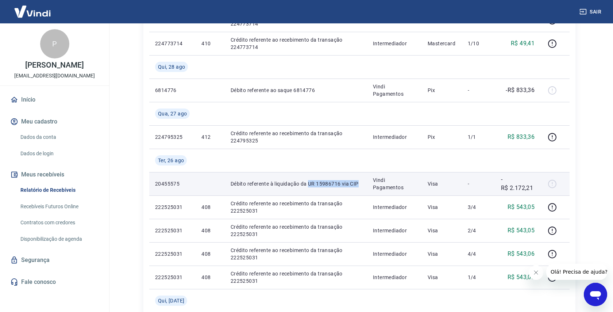
click at [366, 185] on td "Débito referente à liquidação da UR 15986716 via CIP" at bounding box center [296, 183] width 142 height 23
copy p "UR 15986716 via CIP"
